Goal: Information Seeking & Learning: Learn about a topic

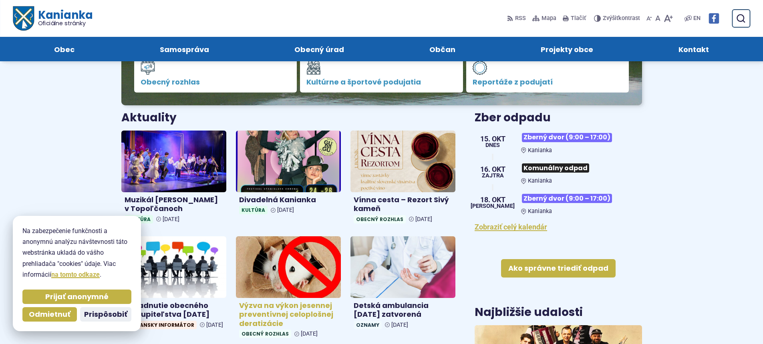
scroll to position [200, 0]
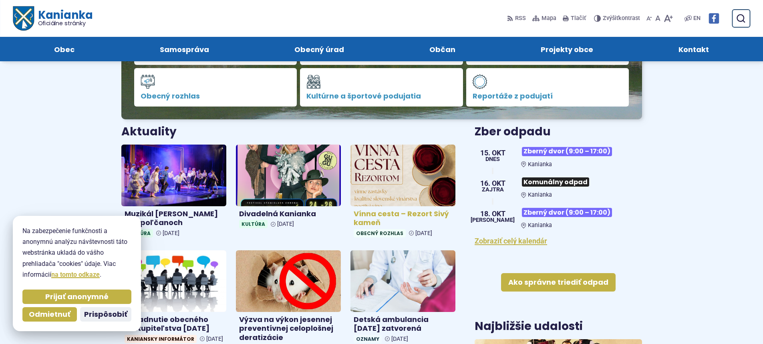
click at [377, 215] on h4 "Vínna cesta – Rezort Sivý kameň" at bounding box center [403, 218] width 99 height 18
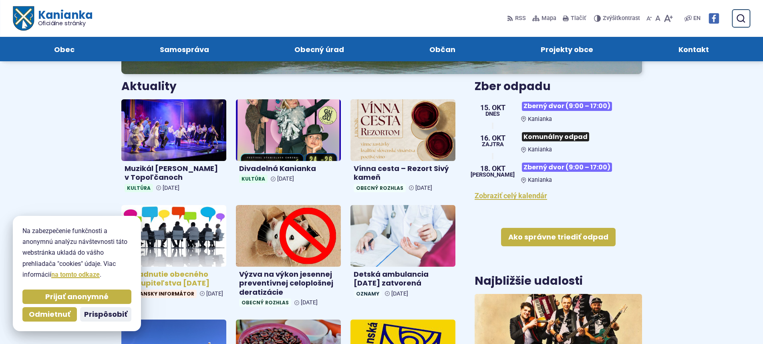
scroll to position [240, 0]
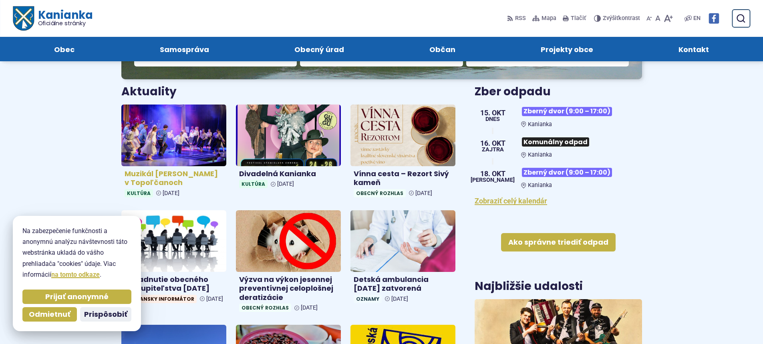
click at [175, 170] on h4 "Muzikál Adam Šangala v Topoľčanoch" at bounding box center [174, 178] width 99 height 18
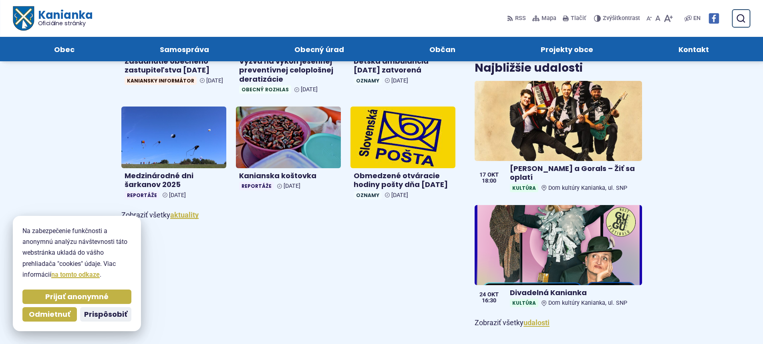
scroll to position [457, 0]
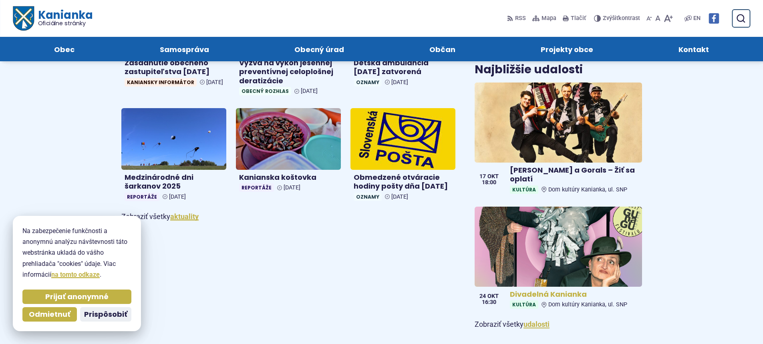
click at [536, 297] on h4 "Divadelná Kanianka" at bounding box center [574, 294] width 129 height 9
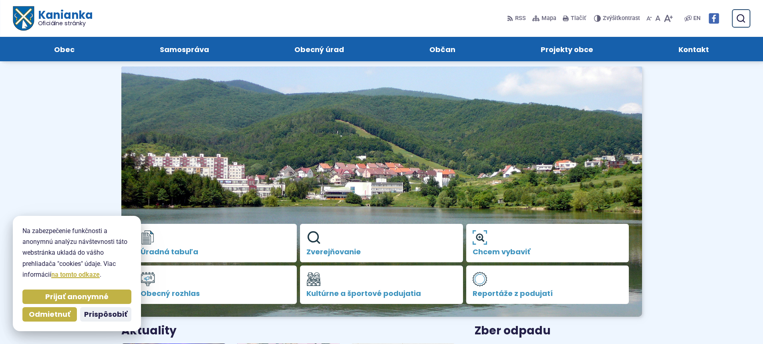
scroll to position [0, 0]
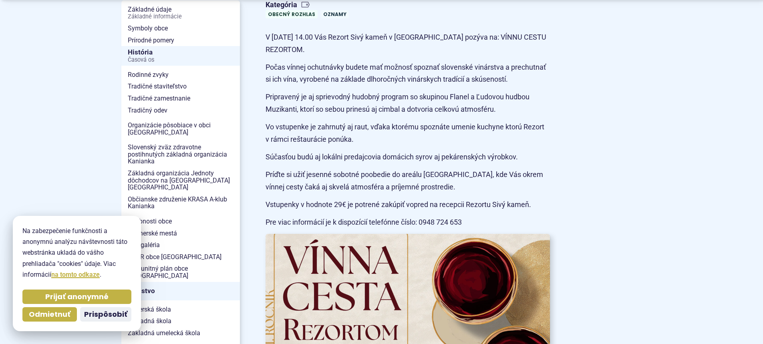
scroll to position [200, 0]
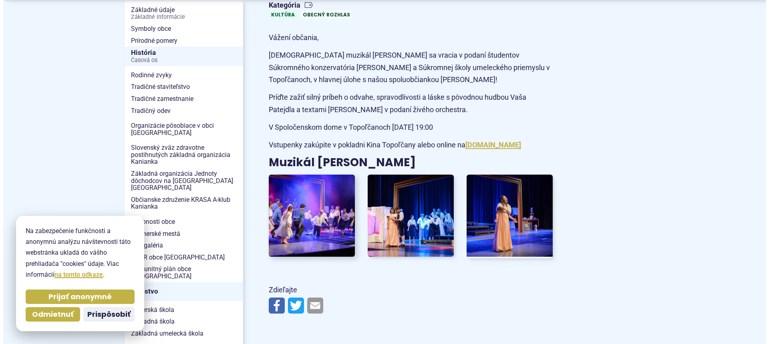
scroll to position [200, 0]
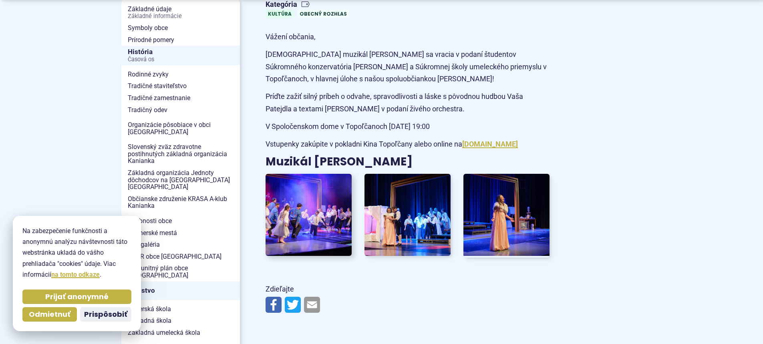
click at [324, 214] on img at bounding box center [308, 215] width 95 height 90
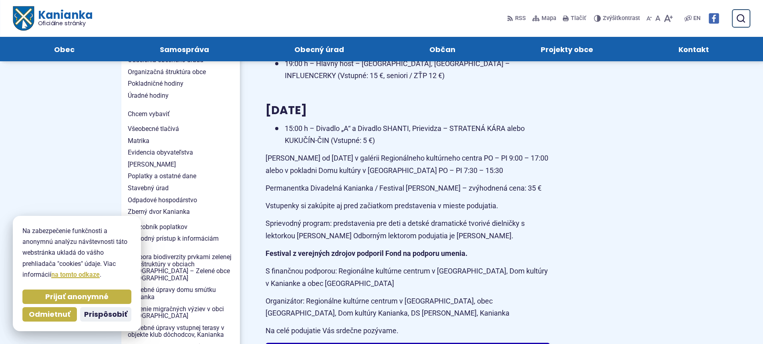
scroll to position [681, 0]
